Goal: Task Accomplishment & Management: Use online tool/utility

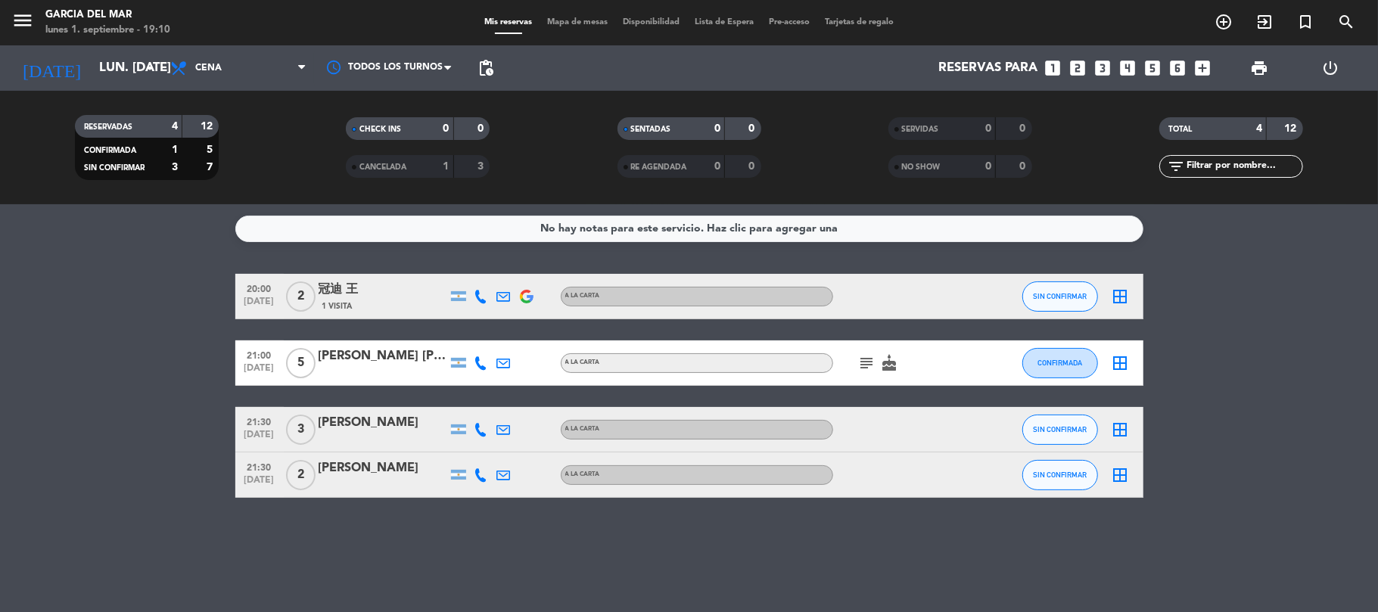
click at [1123, 297] on icon "border_all" at bounding box center [1121, 297] width 18 height 18
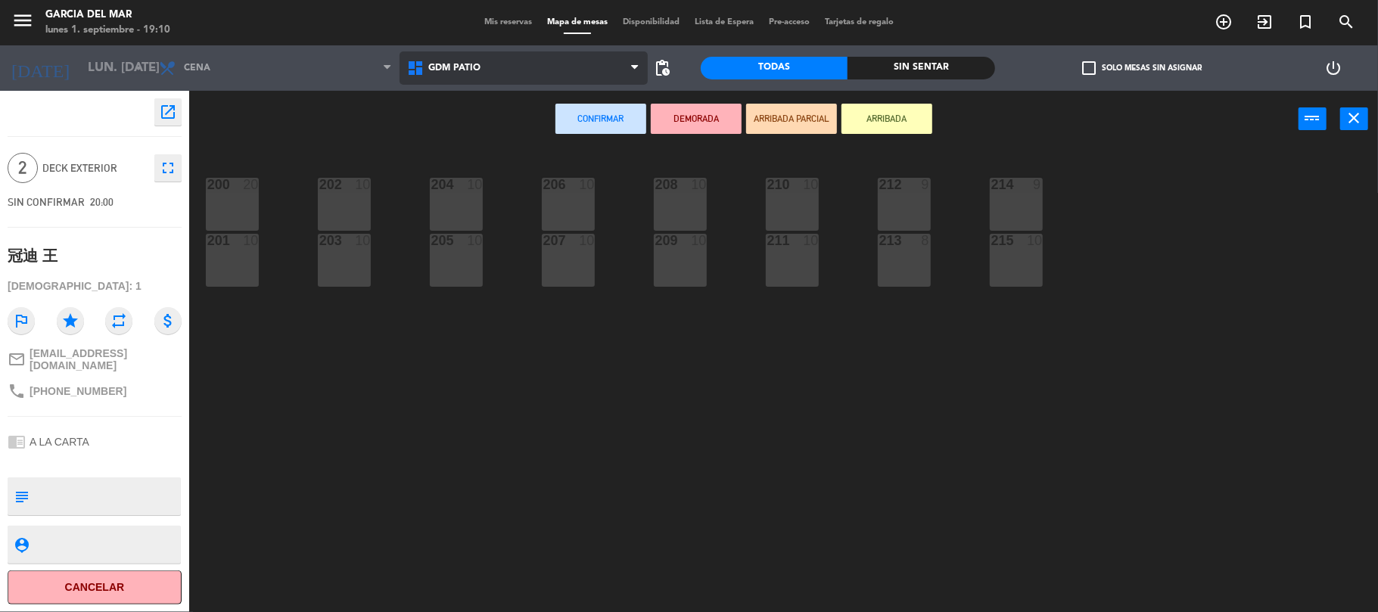
click at [583, 64] on span "GDM PATIO" at bounding box center [524, 67] width 248 height 33
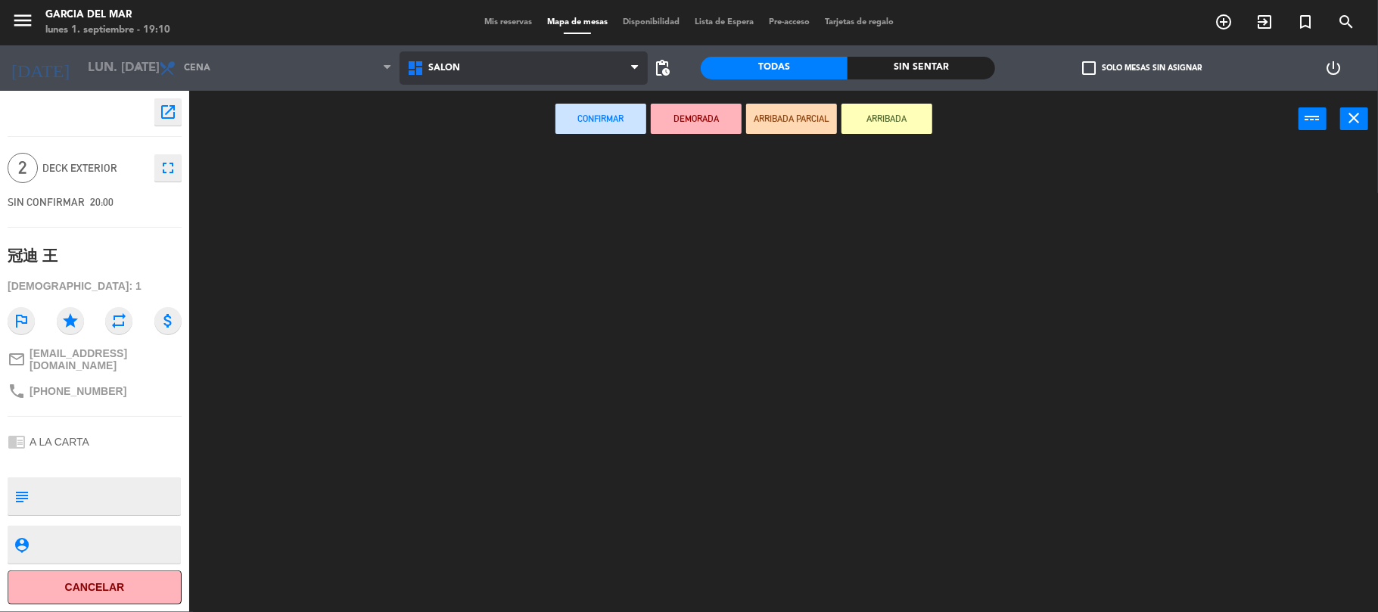
click at [556, 138] on ng-component "menu [PERSON_NAME] del Mar lunes 1. septiembre - 19:10 Mis reservas Mapa de mes…" at bounding box center [689, 307] width 1378 height 615
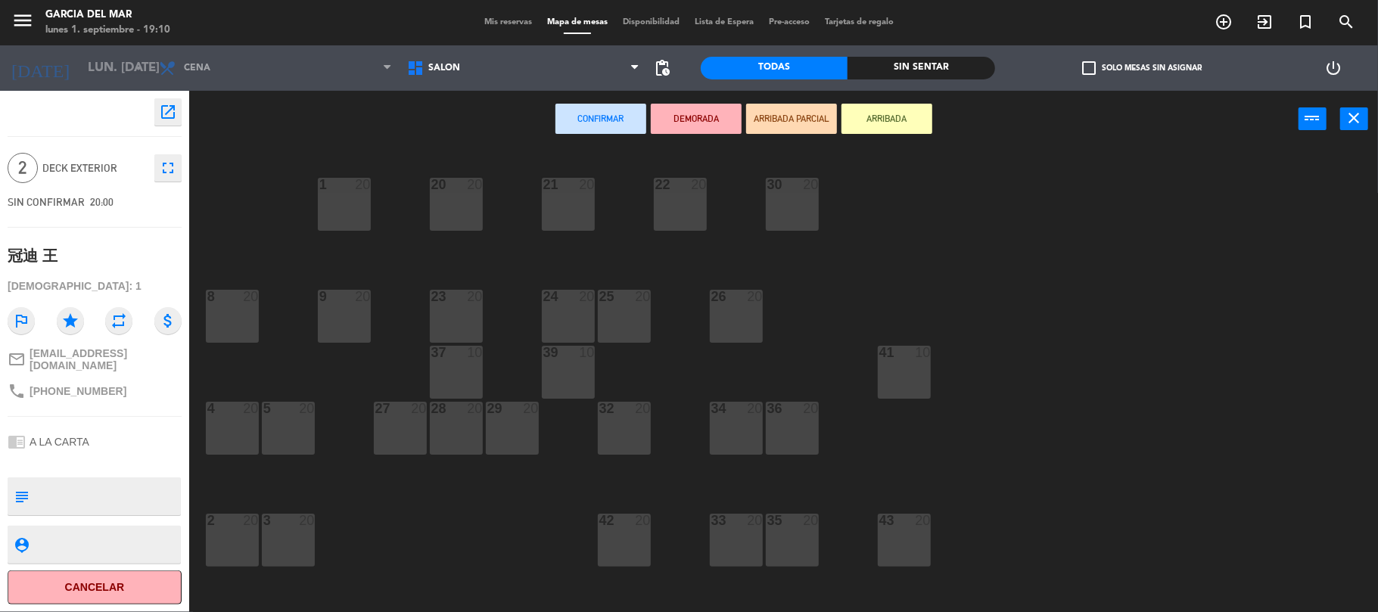
click at [564, 201] on div "21 20" at bounding box center [568, 204] width 53 height 53
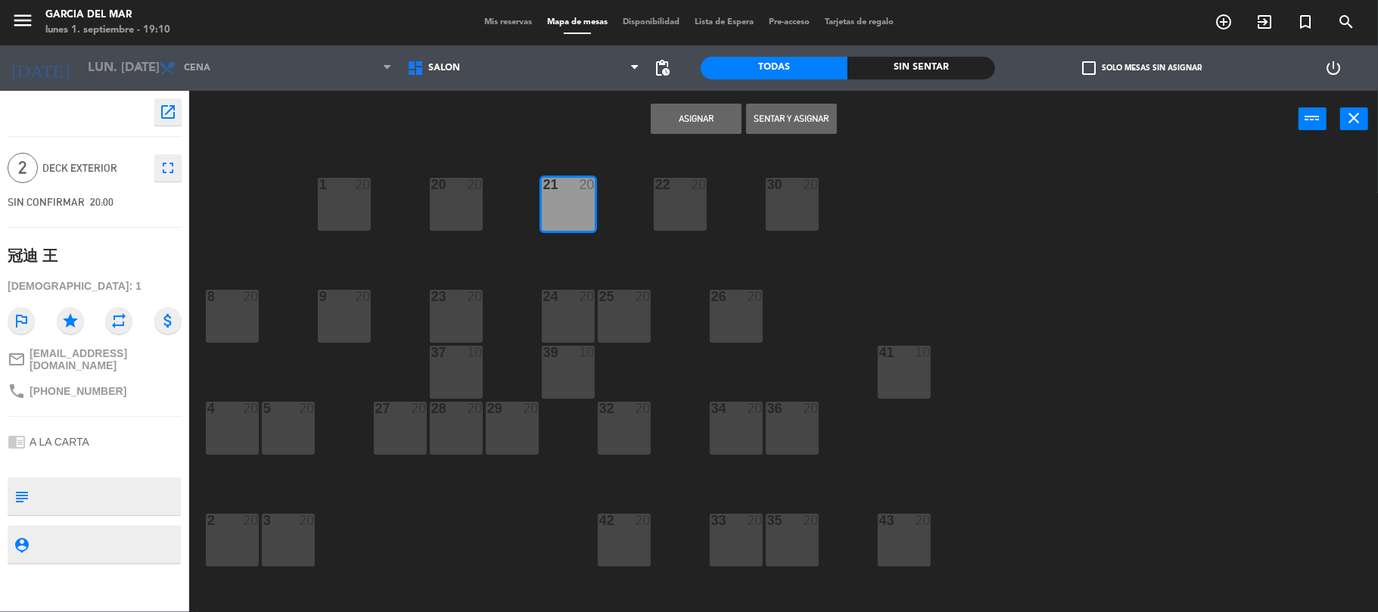
click at [661, 128] on button "Asignar" at bounding box center [696, 119] width 91 height 30
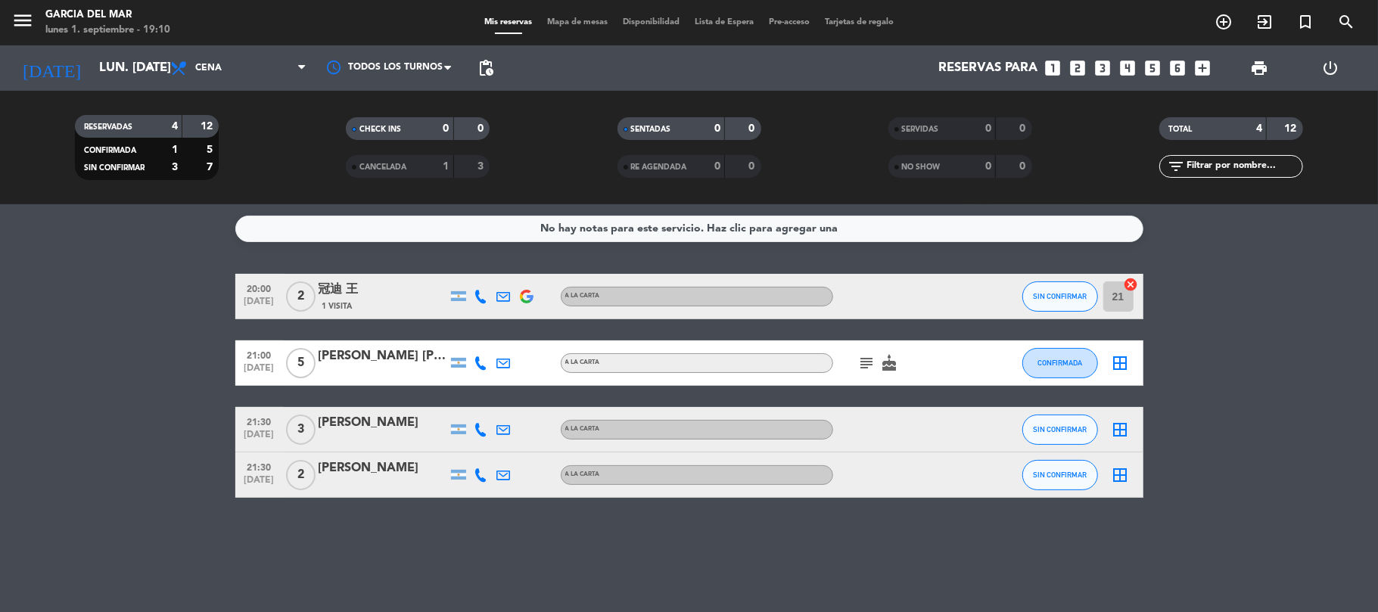
click at [882, 356] on icon "cake" at bounding box center [890, 363] width 18 height 18
click at [1127, 361] on icon "border_all" at bounding box center [1121, 363] width 18 height 18
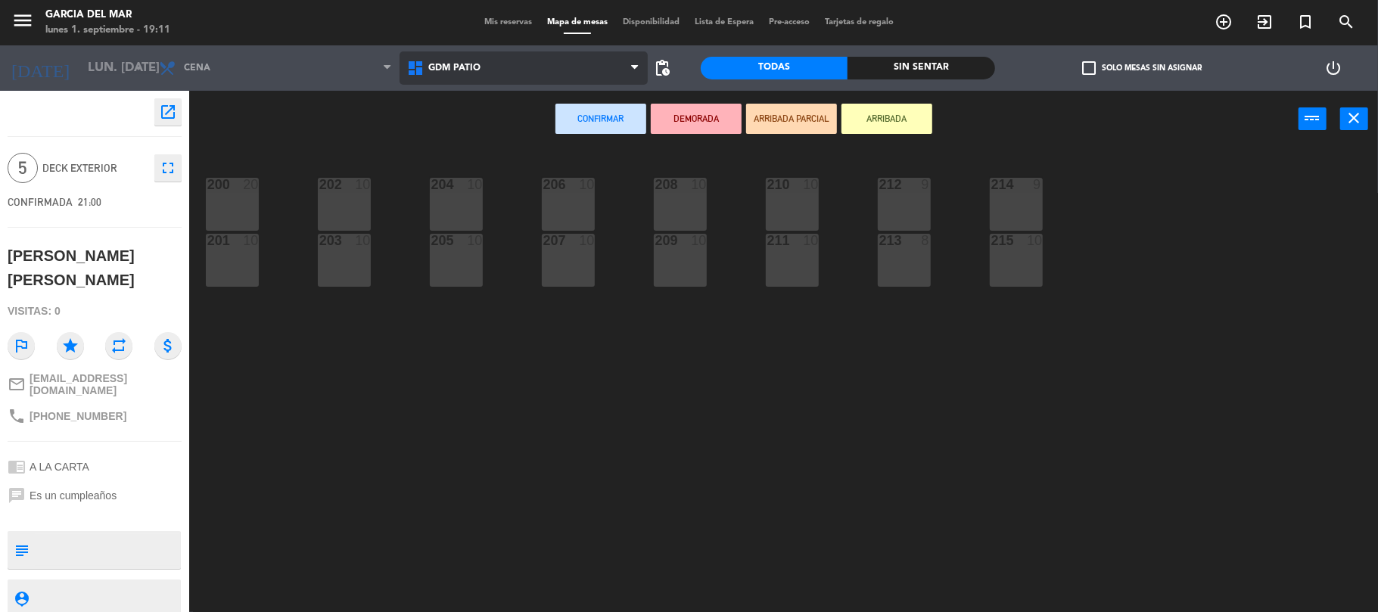
click at [453, 73] on span "GDM PATIO" at bounding box center [454, 68] width 52 height 11
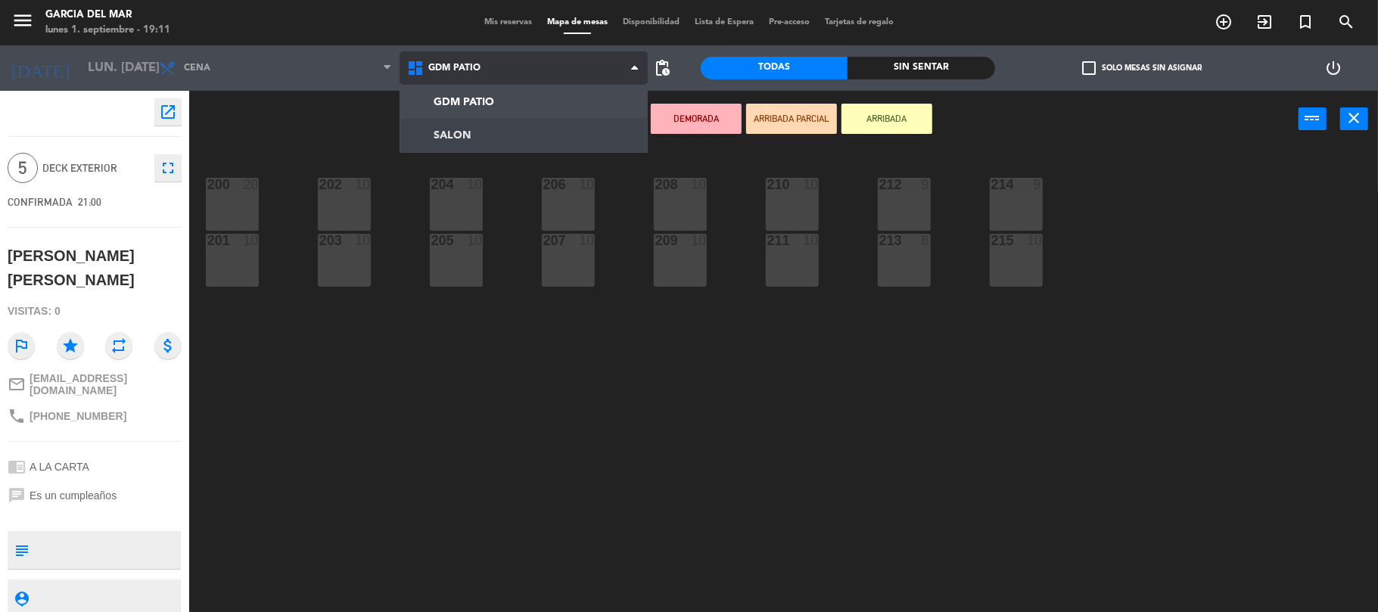
click at [497, 135] on ng-component "menu [PERSON_NAME] del Mar lunes 1. septiembre - 19:11 Mis reservas Mapa de mes…" at bounding box center [689, 307] width 1378 height 615
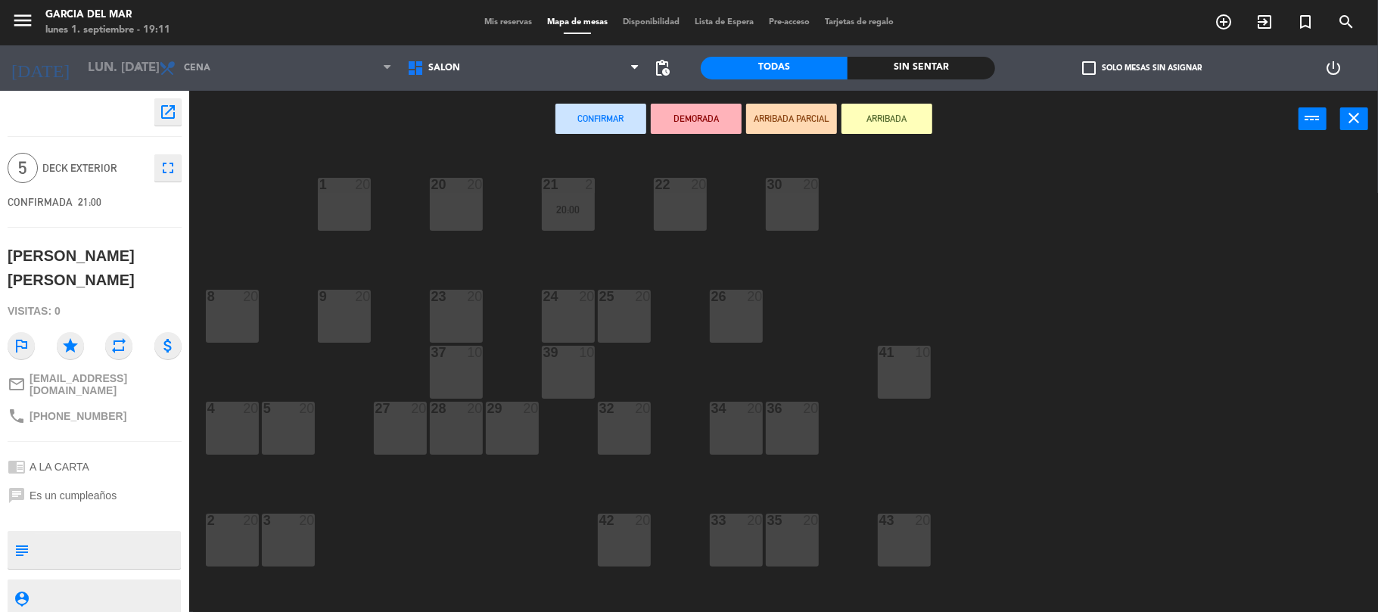
click at [318, 198] on div "1 20" at bounding box center [344, 204] width 53 height 53
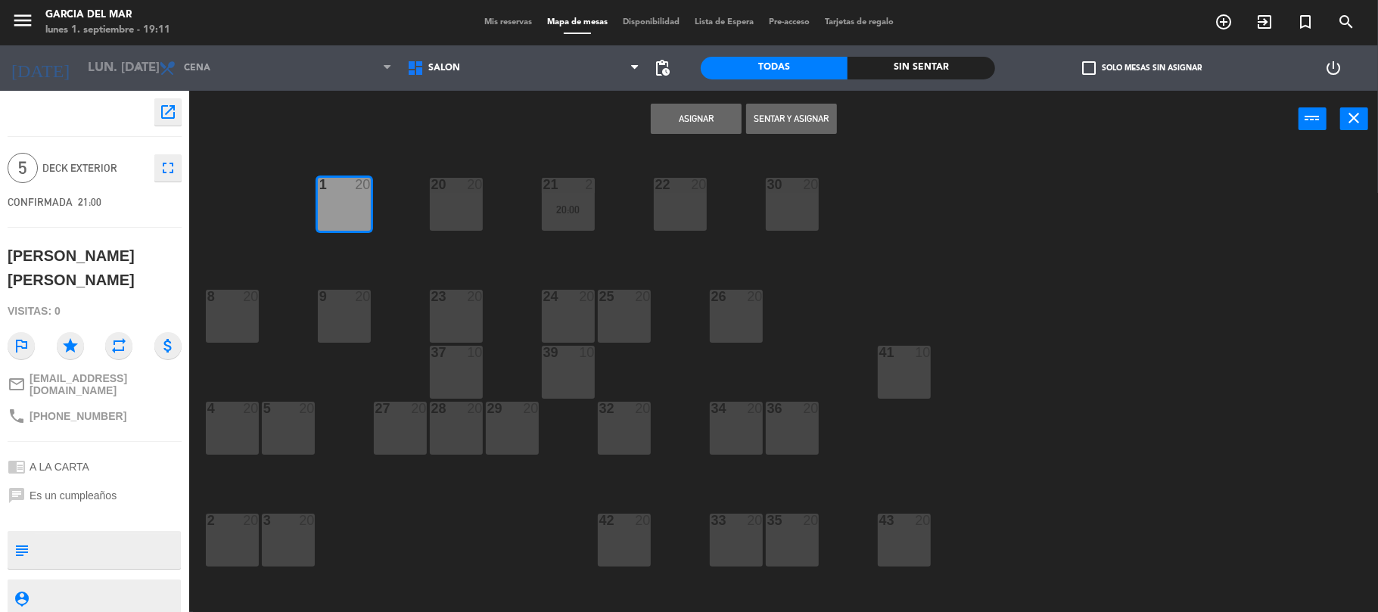
click at [706, 118] on button "Asignar" at bounding box center [696, 119] width 91 height 30
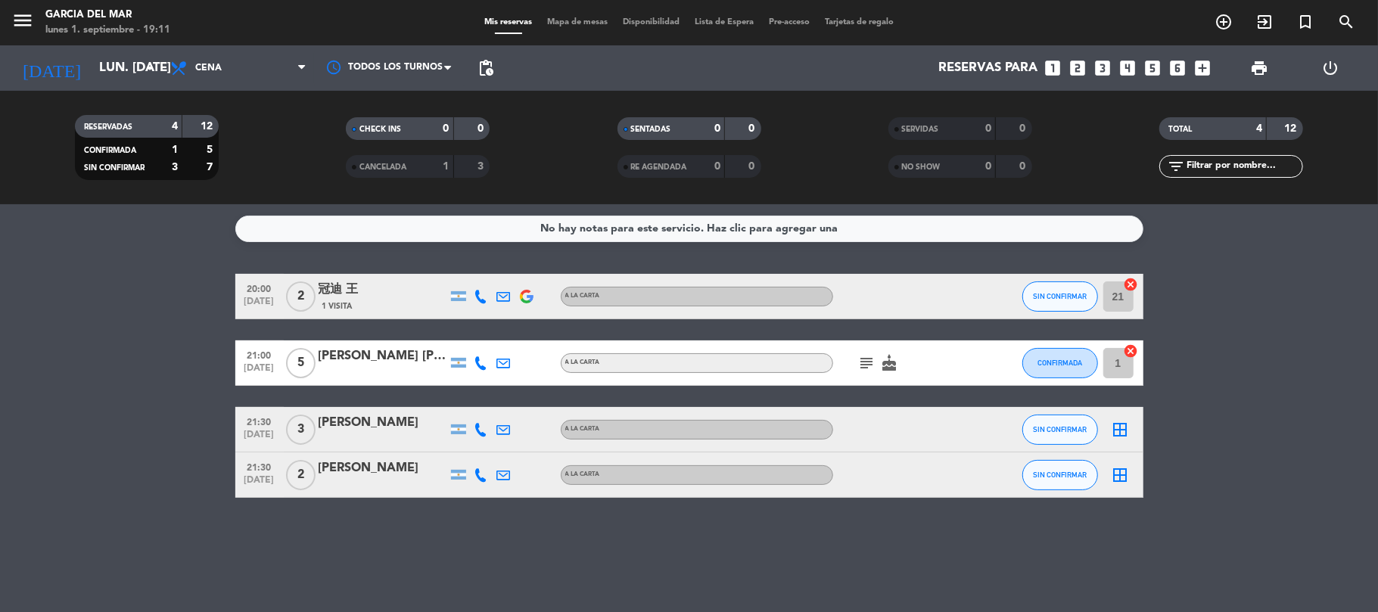
click at [1117, 431] on icon "border_all" at bounding box center [1121, 430] width 18 height 18
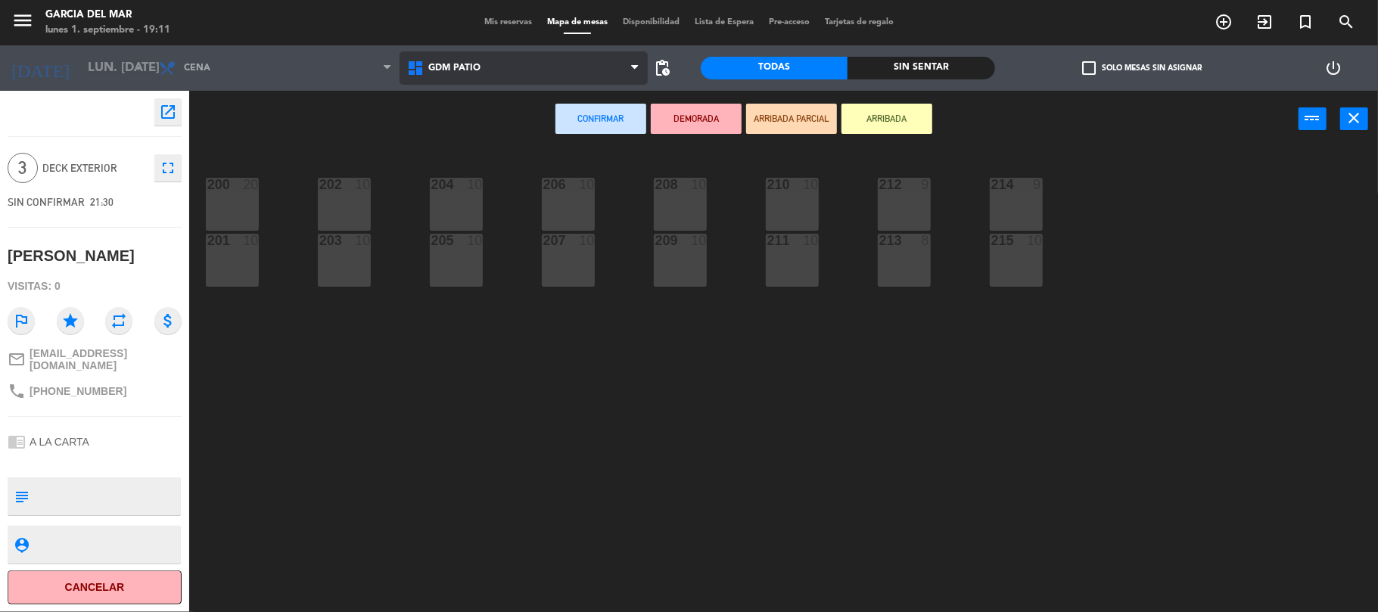
click at [512, 61] on span "GDM PATIO" at bounding box center [524, 67] width 248 height 33
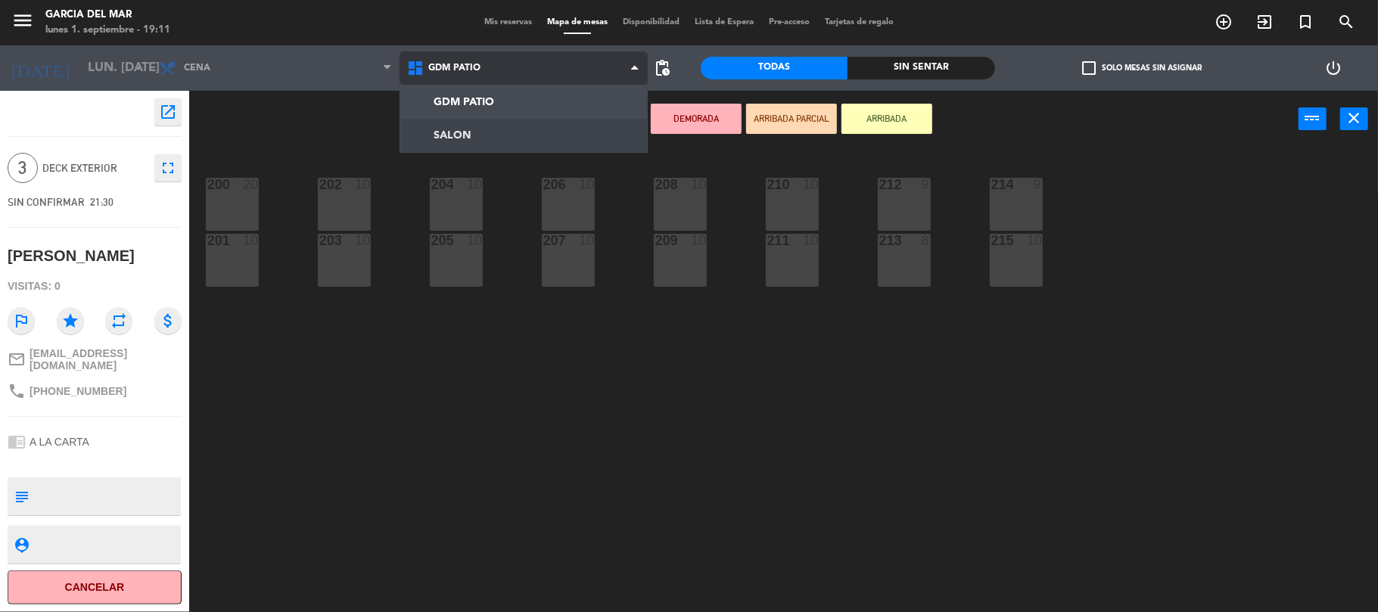
click at [537, 128] on ng-component "menu [PERSON_NAME] del Mar lunes 1. septiembre - 19:11 Mis reservas Mapa de mes…" at bounding box center [689, 307] width 1378 height 615
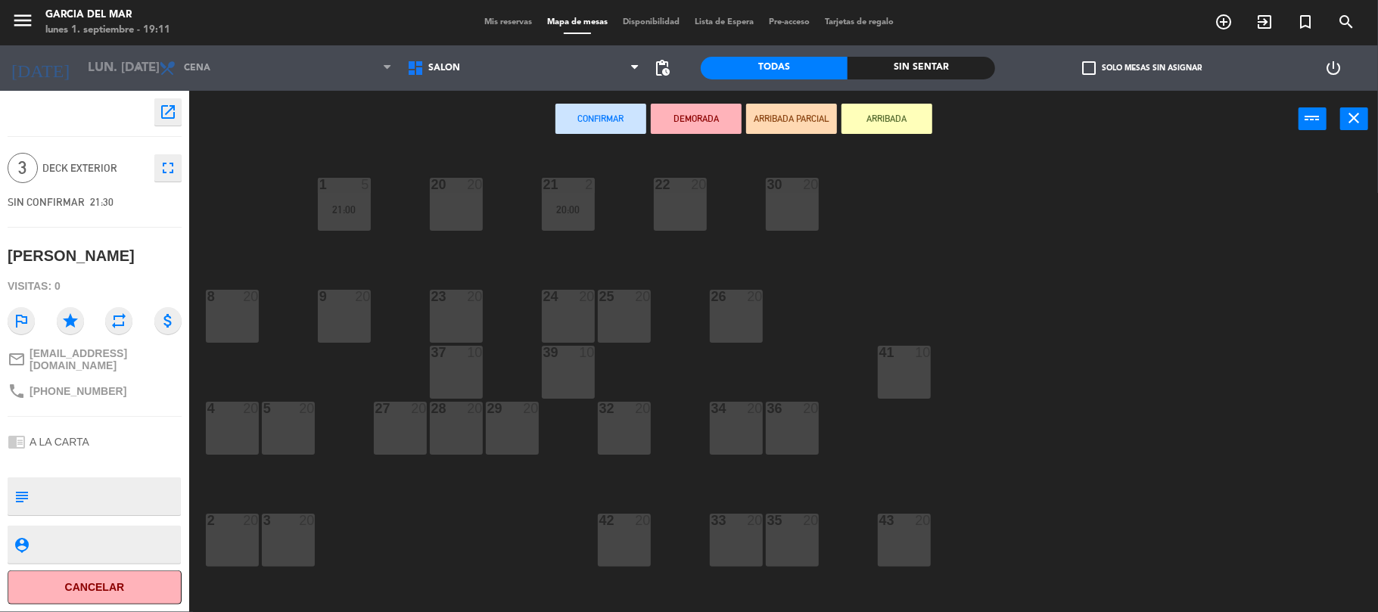
click at [605, 316] on div "25 20" at bounding box center [624, 316] width 53 height 53
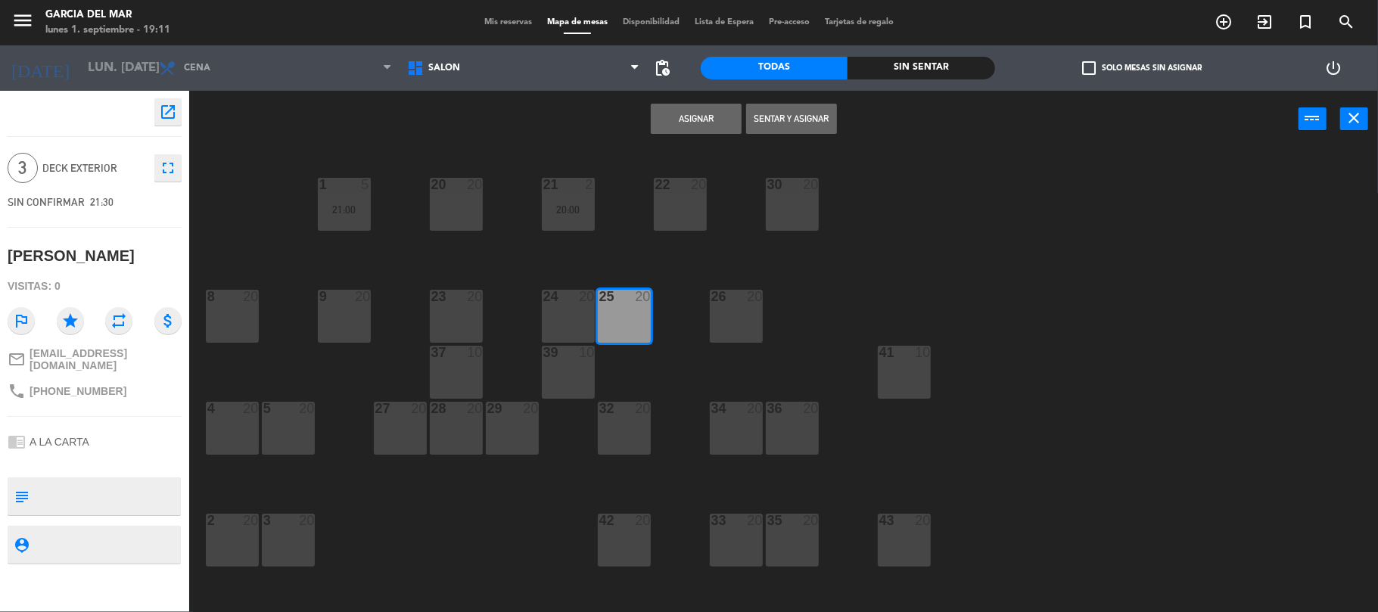
click at [406, 428] on div "27 20" at bounding box center [400, 428] width 53 height 53
click at [640, 288] on div "1 5 21:00 20 20 21 2 20:00 22 20 30 20 26 20 8 20 9 20 23 20 24 20 25 20 37 10 …" at bounding box center [790, 383] width 1175 height 465
click at [634, 310] on div "25 20" at bounding box center [624, 316] width 53 height 53
click at [716, 117] on button "Asignar" at bounding box center [696, 119] width 91 height 30
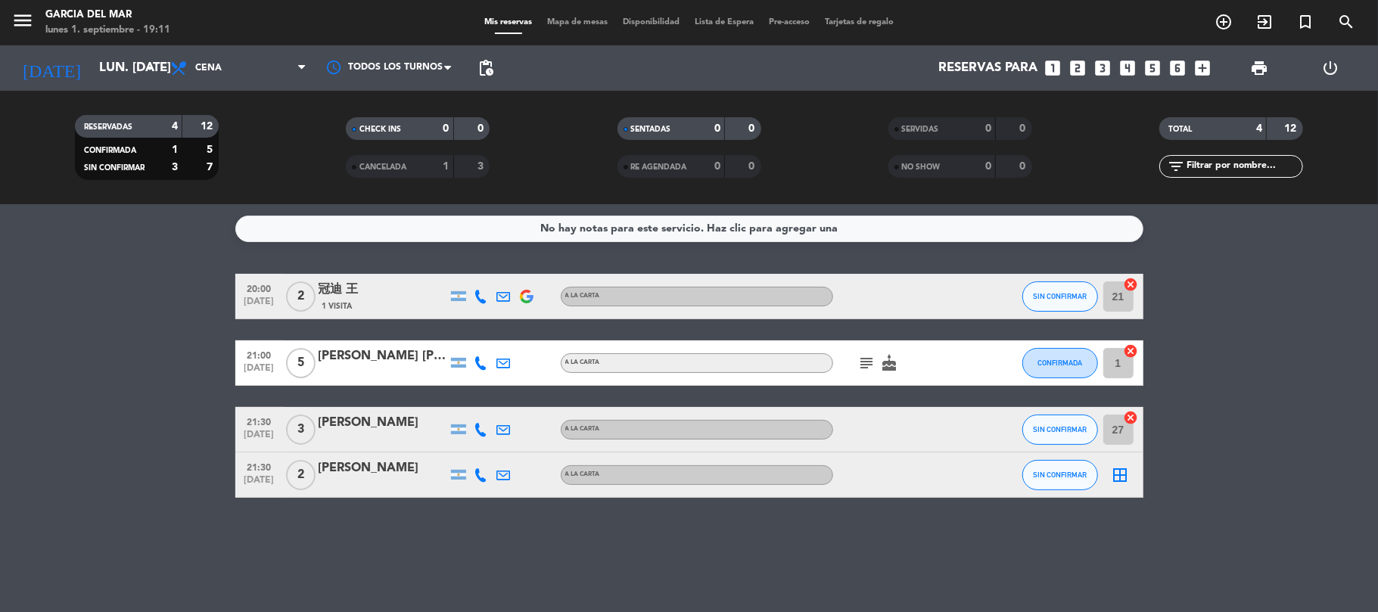
click at [1116, 478] on icon "border_all" at bounding box center [1121, 475] width 18 height 18
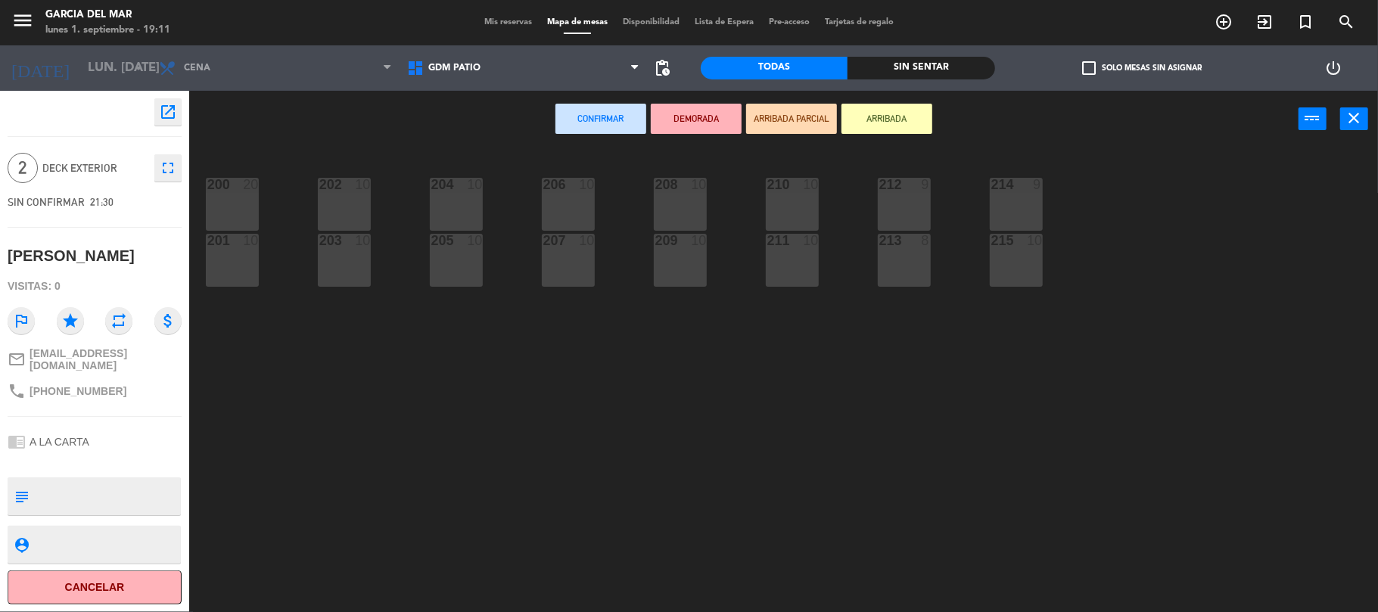
click at [555, 88] on div "GDM PATIO SALON GDM PATIO GDM PATIO SALON" at bounding box center [524, 67] width 248 height 45
click at [555, 82] on div "GDM PATIO SALON GDM PATIO GDM PATIO SALON" at bounding box center [524, 67] width 248 height 45
click at [564, 74] on span "GDM PATIO" at bounding box center [524, 67] width 248 height 33
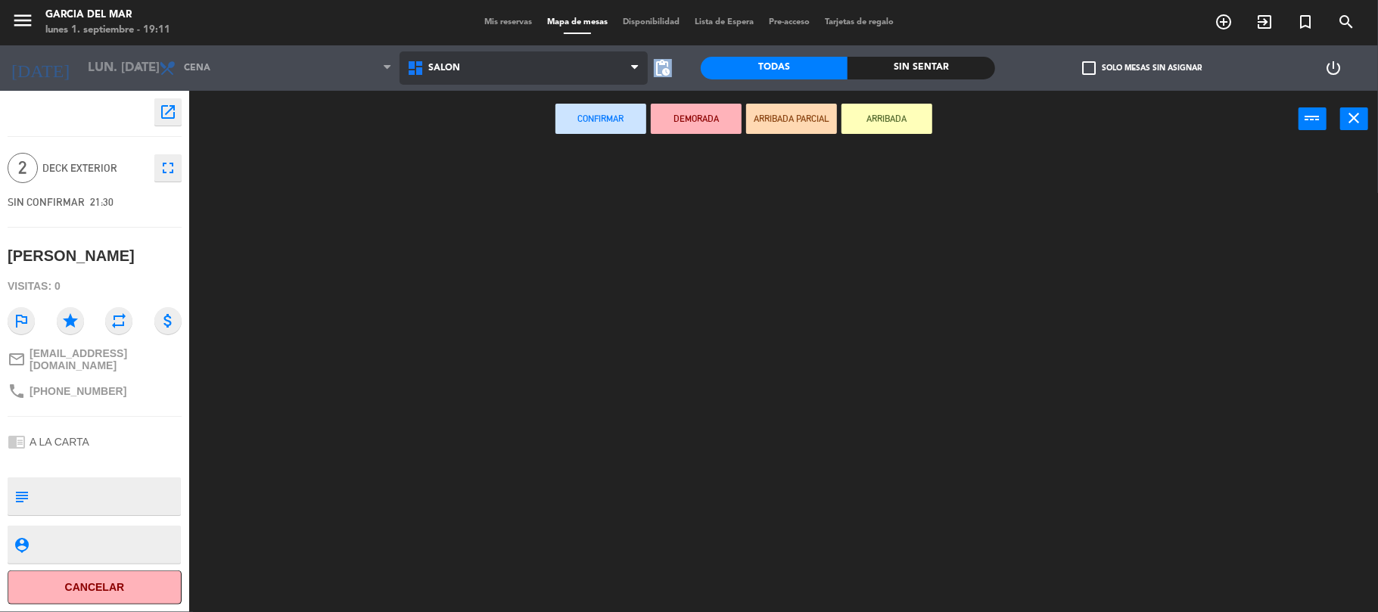
click at [530, 138] on ng-component "menu [PERSON_NAME] del Mar lunes 1. septiembre - 19:11 Mis reservas Mapa de mes…" at bounding box center [689, 307] width 1378 height 615
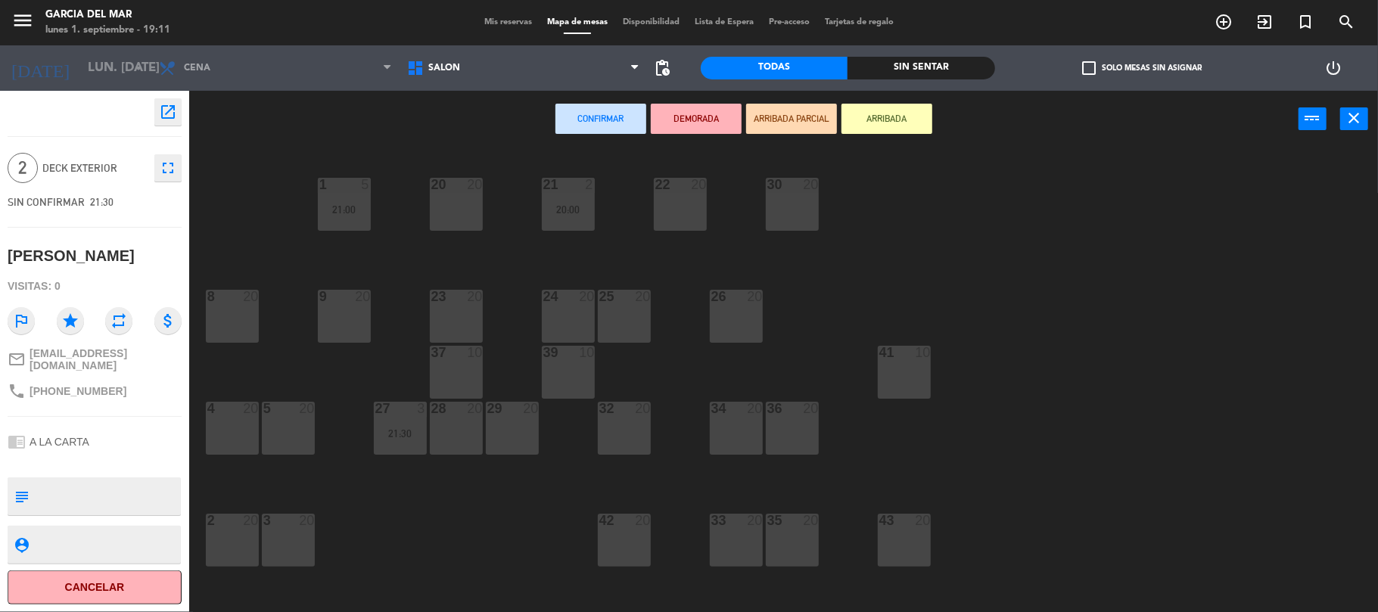
click at [437, 313] on div "23 20" at bounding box center [456, 316] width 53 height 53
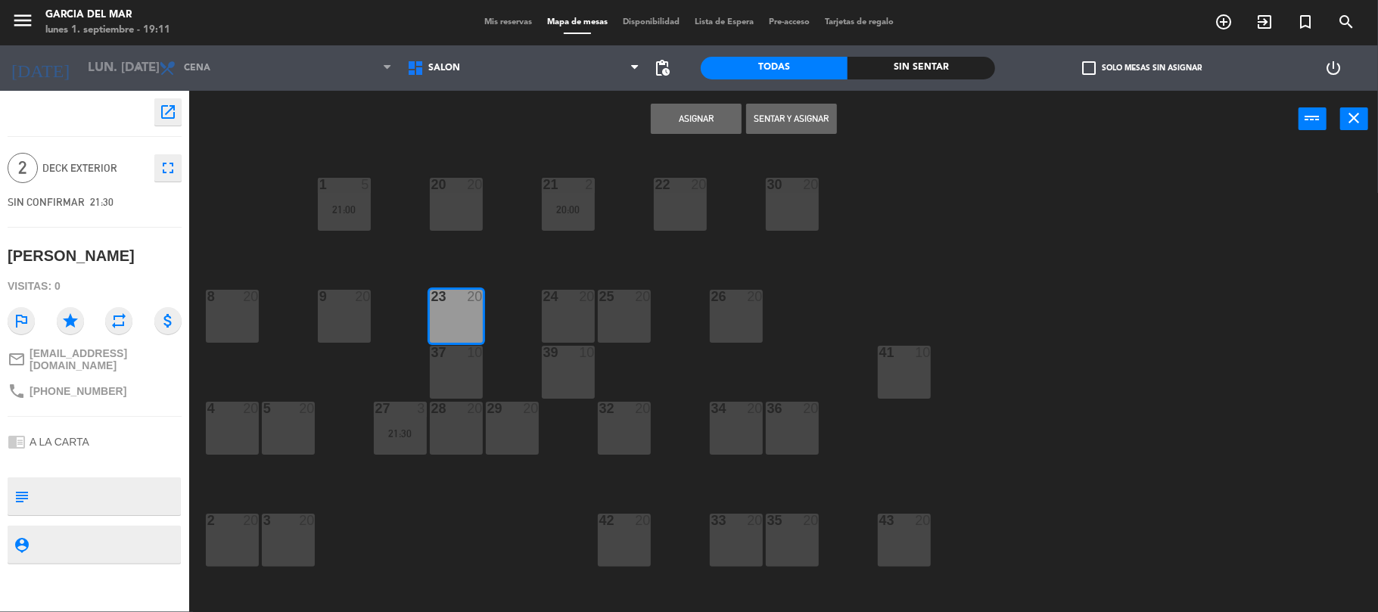
click at [664, 116] on button "Asignar" at bounding box center [696, 119] width 91 height 30
